Goal: Transaction & Acquisition: Purchase product/service

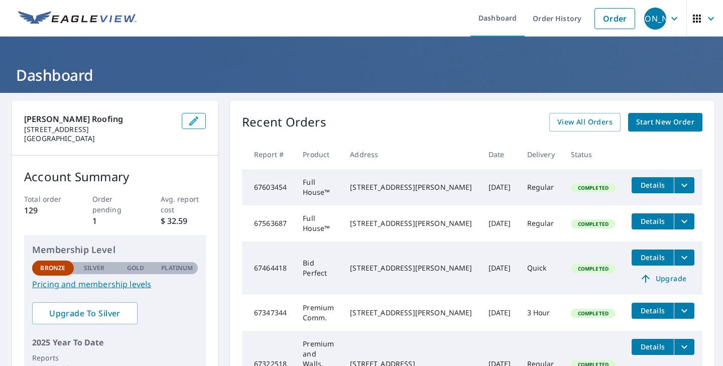
click at [658, 122] on span "Start New Order" at bounding box center [665, 122] width 58 height 13
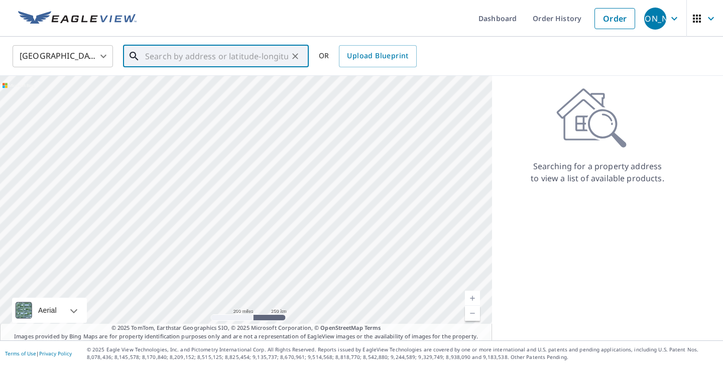
click at [227, 56] on input "text" at bounding box center [216, 56] width 143 height 28
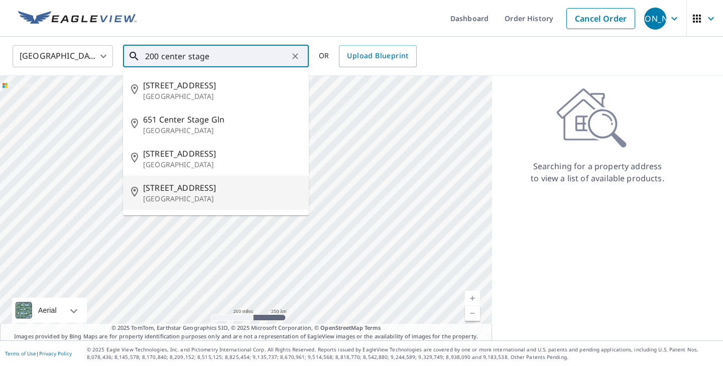
click at [212, 207] on li "[STREET_ADDRESS]" at bounding box center [216, 193] width 186 height 34
type input "[STREET_ADDRESS]"
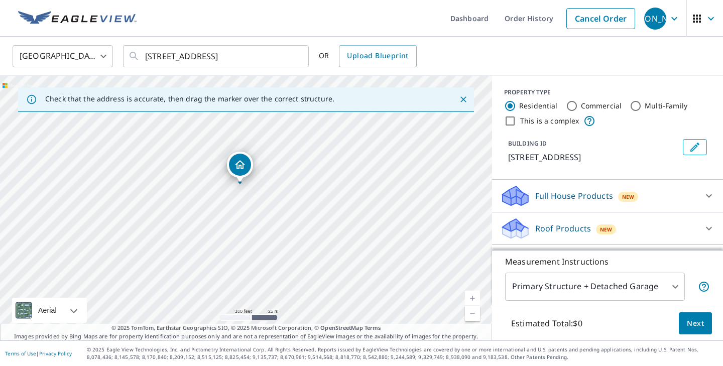
click at [702, 325] on span "Next" at bounding box center [695, 323] width 17 height 13
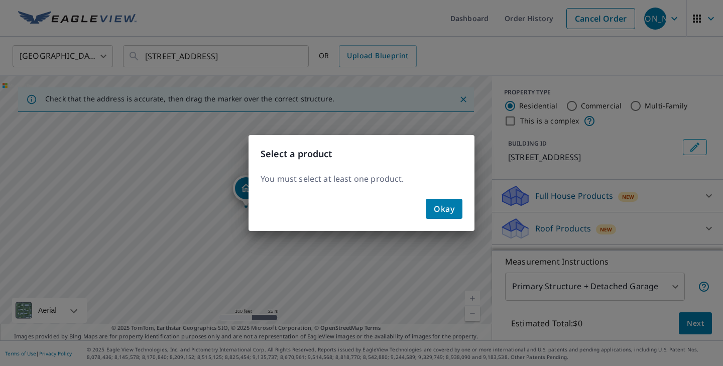
click at [454, 207] on span "Okay" at bounding box center [444, 209] width 21 height 14
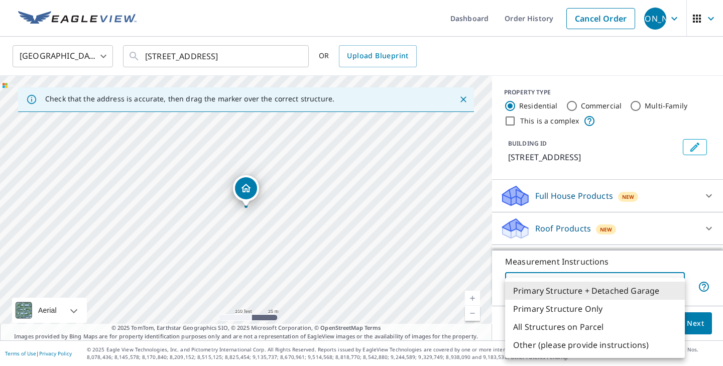
click at [677, 283] on body "JA [PERSON_NAME] Dashboard Order History Cancel Order JA [GEOGRAPHIC_DATA] US ​…" at bounding box center [361, 183] width 723 height 366
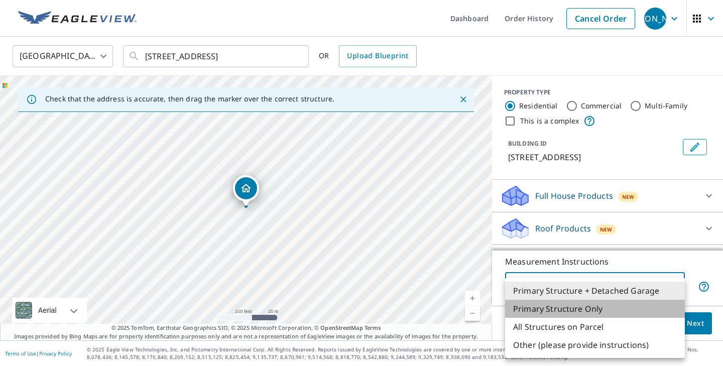
click at [624, 308] on li "Primary Structure Only" at bounding box center [595, 309] width 180 height 18
type input "2"
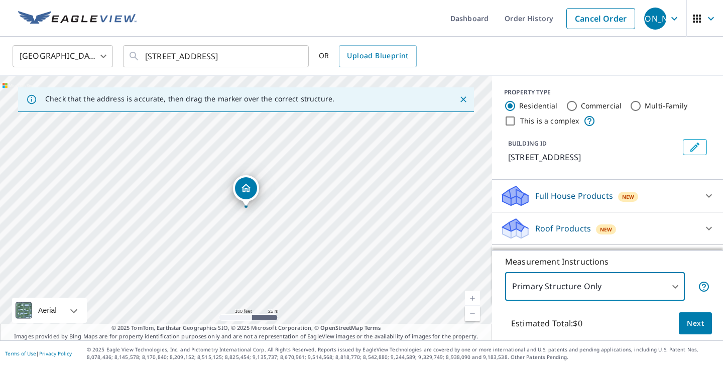
click at [695, 327] on span "Next" at bounding box center [695, 323] width 17 height 13
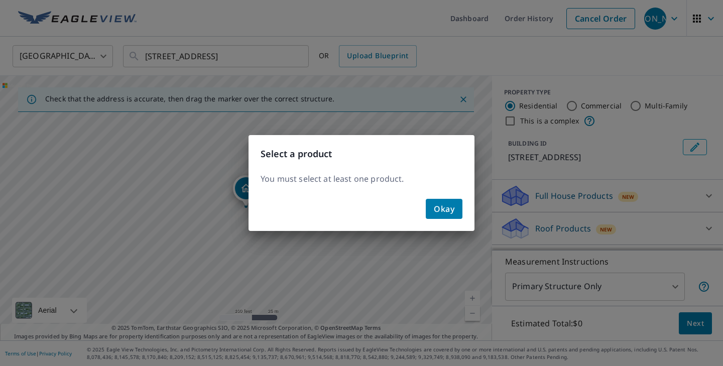
click at [438, 210] on span "Okay" at bounding box center [444, 209] width 21 height 14
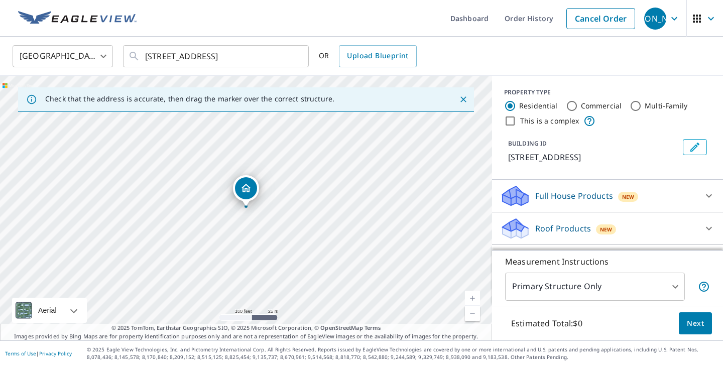
click at [576, 105] on div "Commercial" at bounding box center [594, 106] width 56 height 12
click at [574, 105] on input "Commercial" at bounding box center [572, 106] width 12 height 12
radio input "true"
type input "4"
click at [508, 120] on input "This is a complex" at bounding box center [510, 121] width 12 height 12
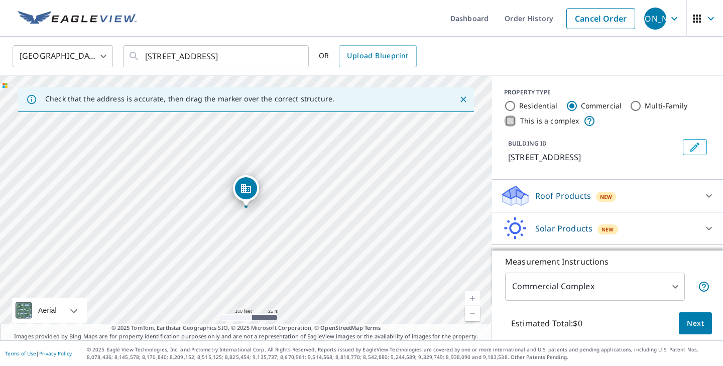
checkbox input "true"
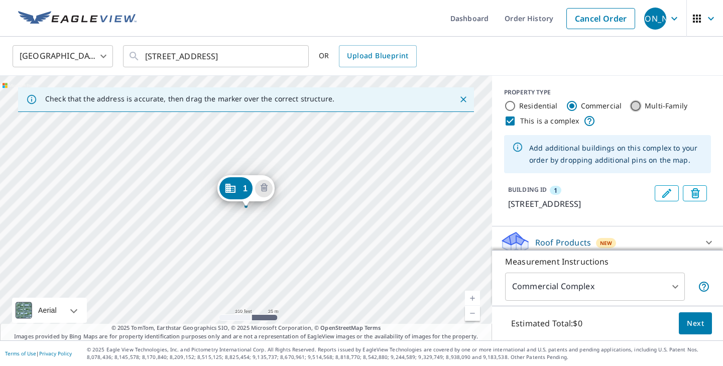
click at [635, 107] on input "Multi-Family" at bounding box center [635, 106] width 12 height 12
radio input "true"
type input "2"
click at [691, 327] on span "Next" at bounding box center [695, 323] width 17 height 13
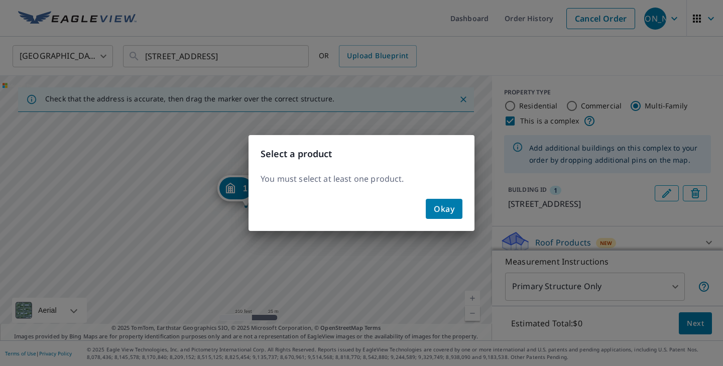
click at [445, 214] on span "Okay" at bounding box center [444, 209] width 21 height 14
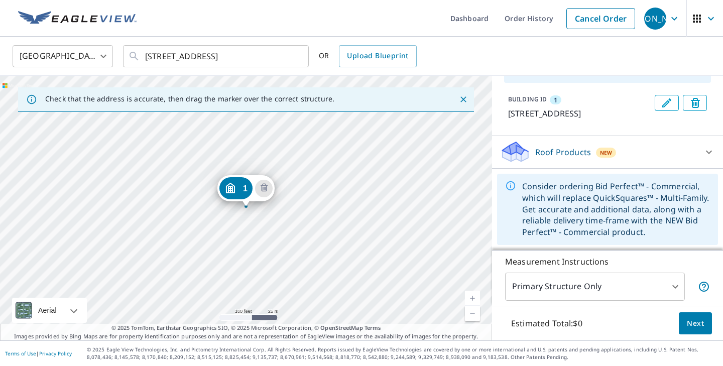
scroll to position [100, 0]
click at [517, 154] on icon at bounding box center [515, 148] width 26 height 13
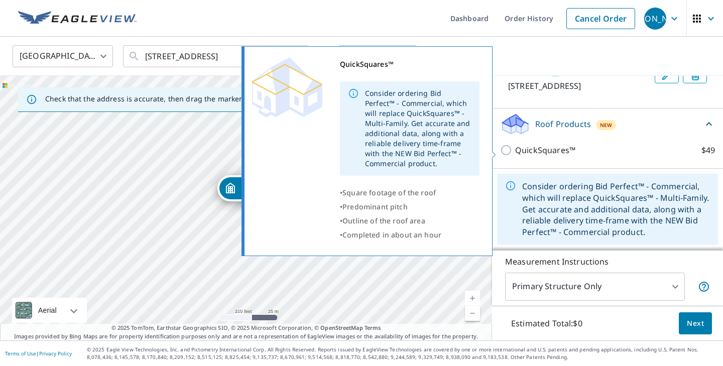
scroll to position [128, 0]
click at [506, 152] on input "QuickSquares™ $49" at bounding box center [507, 150] width 15 height 12
checkbox input "true"
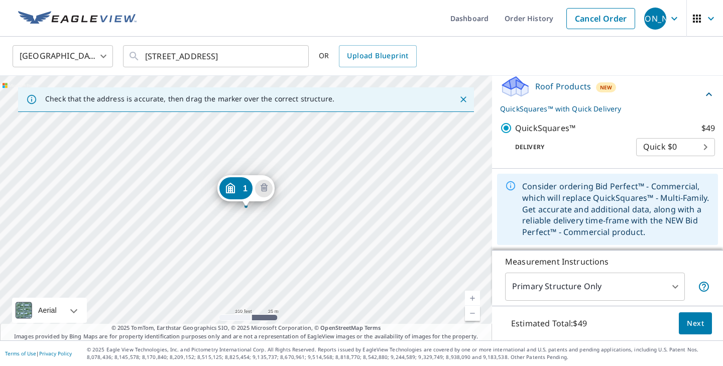
scroll to position [166, 0]
click at [699, 326] on span "Next" at bounding box center [695, 323] width 17 height 13
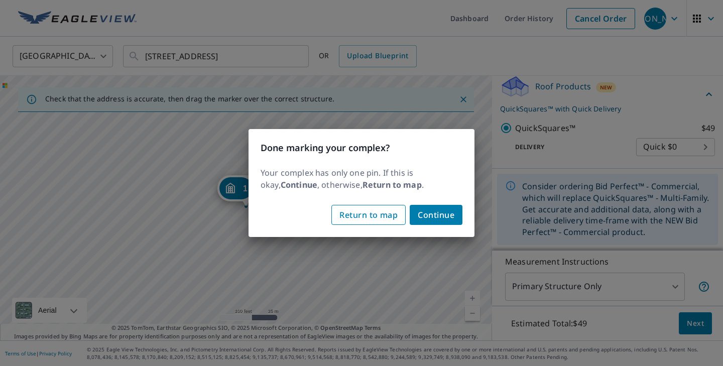
click at [396, 223] on button "Return to map" at bounding box center [368, 215] width 74 height 20
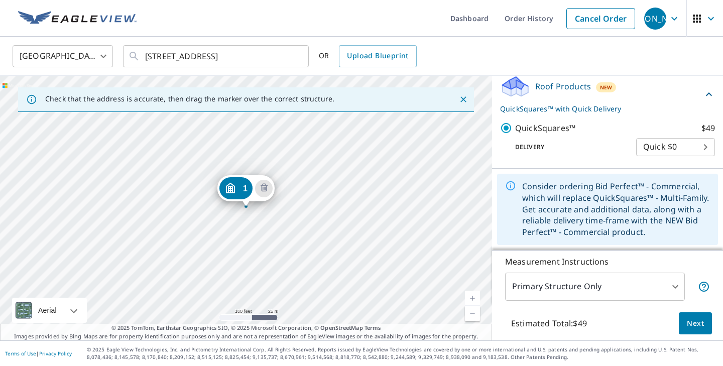
click at [301, 216] on div "1 [STREET_ADDRESS]" at bounding box center [246, 208] width 492 height 265
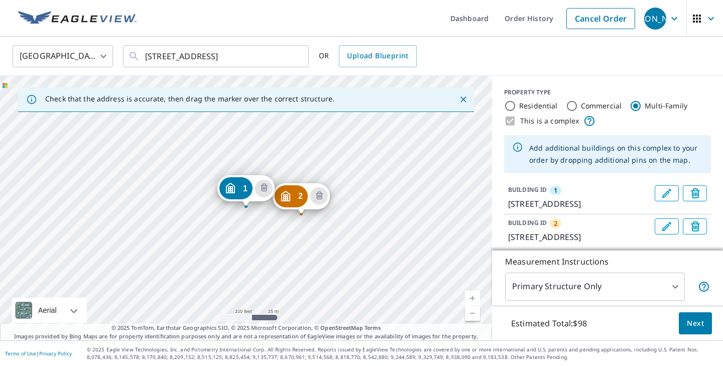
scroll to position [0, 0]
click at [513, 119] on div "This is a complex" at bounding box center [607, 121] width 207 height 12
click at [512, 120] on div "This is a complex" at bounding box center [607, 121] width 207 height 12
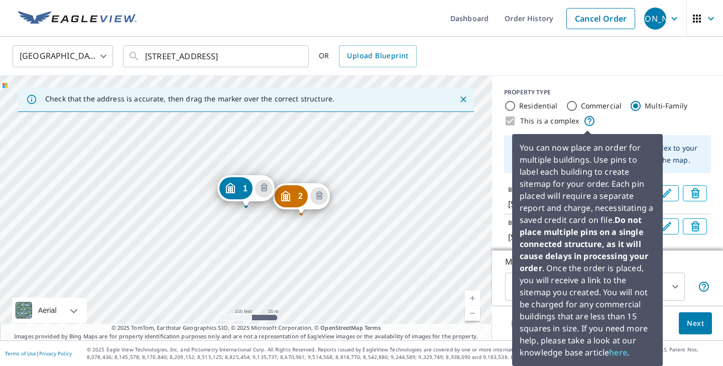
click at [586, 118] on icon at bounding box center [589, 121] width 12 height 12
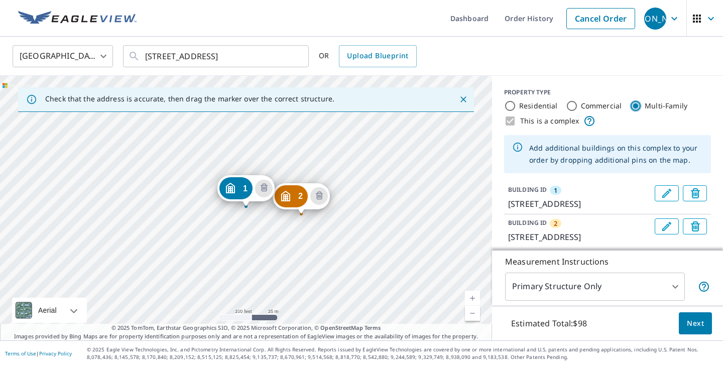
click at [632, 105] on input "Multi-Family" at bounding box center [635, 106] width 12 height 12
click at [509, 101] on input "Residential" at bounding box center [510, 106] width 12 height 12
radio input "true"
type input "1"
click at [318, 195] on icon "Delete building 2" at bounding box center [318, 195] width 3 height 3
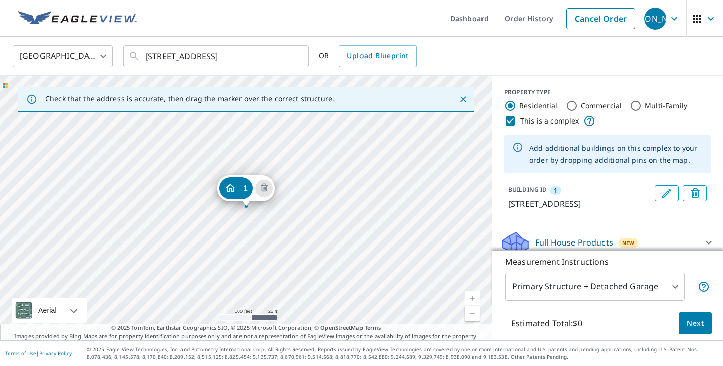
click at [510, 118] on input "This is a complex" at bounding box center [510, 121] width 12 height 12
checkbox input "false"
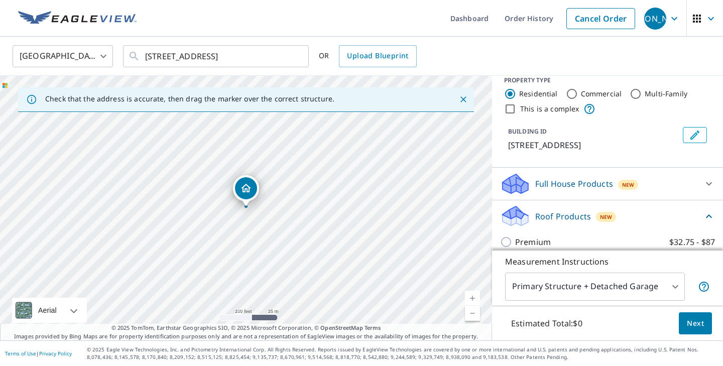
scroll to position [15, 0]
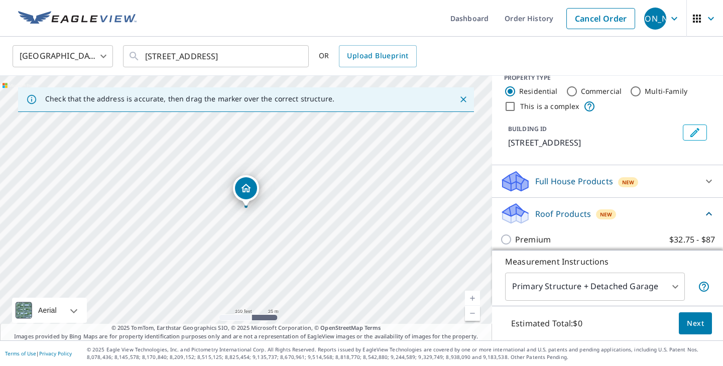
click at [563, 86] on div "Residential Commercial Multi-Family" at bounding box center [607, 91] width 207 height 12
click at [567, 93] on input "Commercial" at bounding box center [572, 91] width 12 height 12
radio input "true"
type input "4"
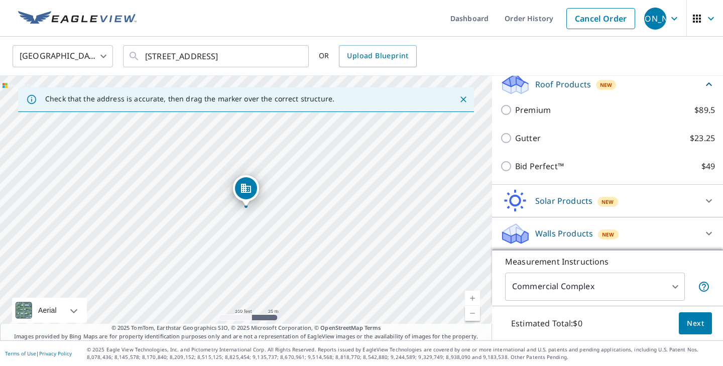
scroll to position [123, 0]
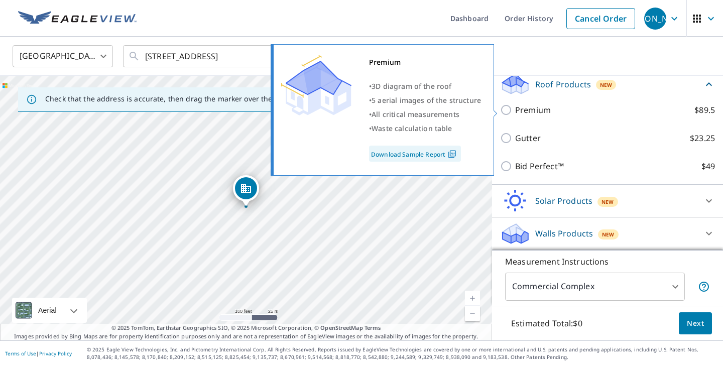
click at [510, 109] on input "Premium $89.5" at bounding box center [507, 110] width 15 height 12
checkbox input "true"
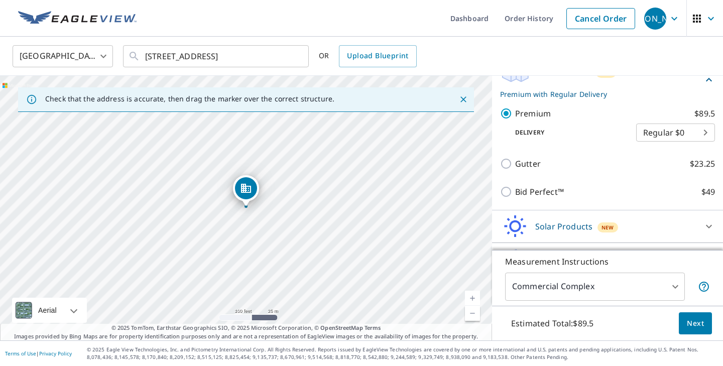
click at [685, 319] on button "Next" at bounding box center [695, 323] width 33 height 23
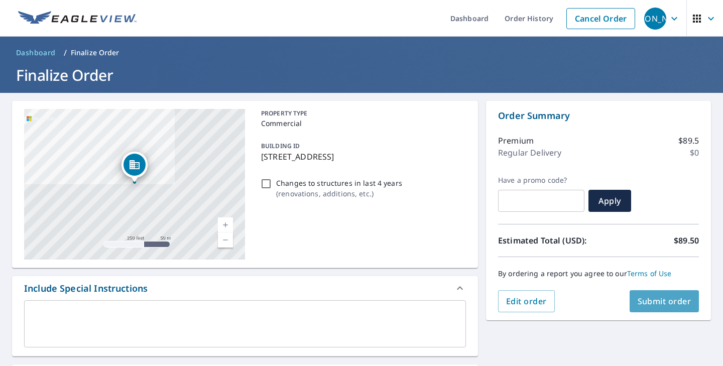
click at [649, 305] on span "Submit order" at bounding box center [665, 301] width 54 height 11
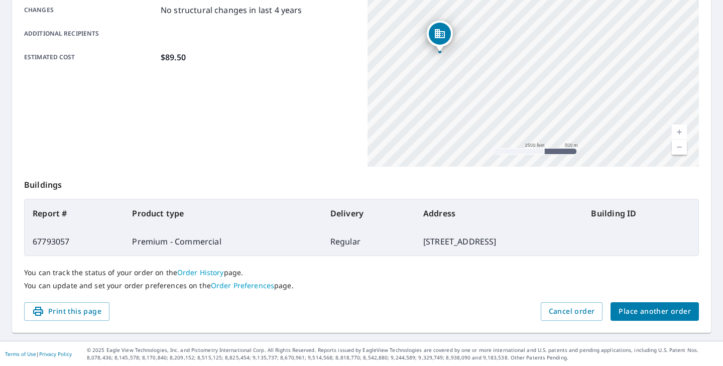
scroll to position [223, 0]
